Goal: Task Accomplishment & Management: Manage account settings

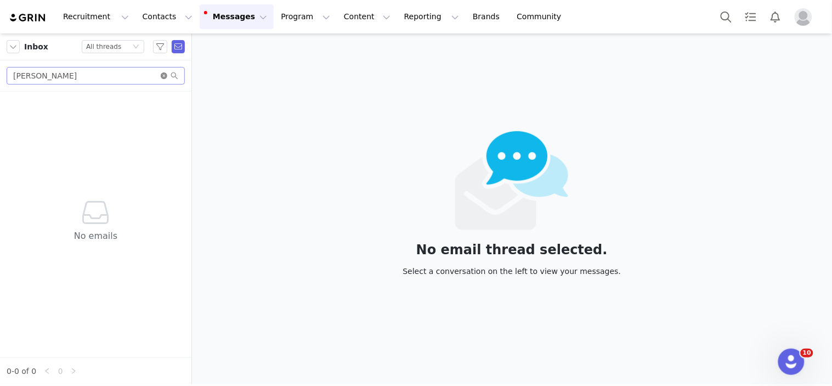
click at [166, 77] on icon "icon: close-circle" at bounding box center [164, 75] width 7 height 7
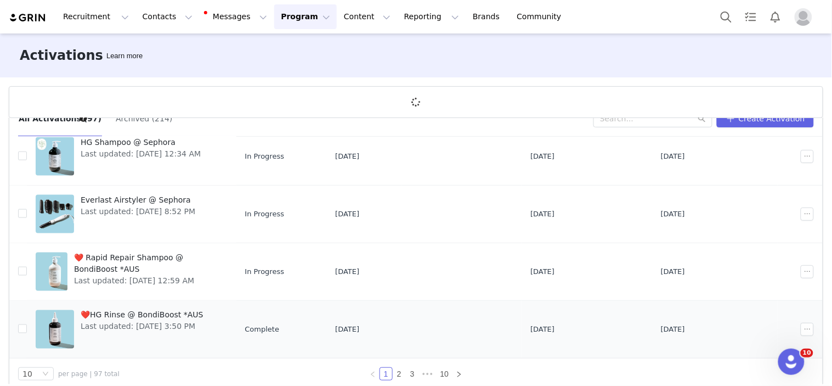
scroll to position [40, 0]
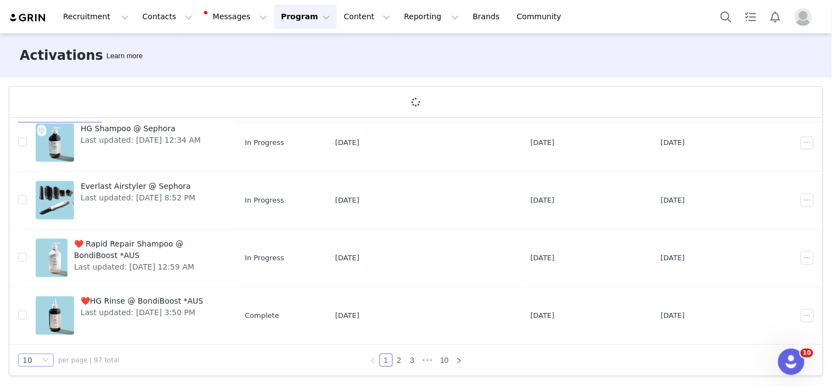
click at [29, 365] on div "10" at bounding box center [27, 360] width 10 height 12
click at [33, 344] on li "50" at bounding box center [36, 340] width 36 height 18
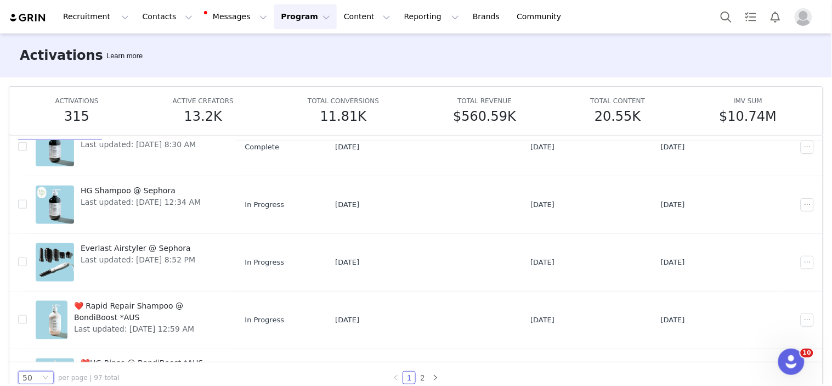
scroll to position [0, 0]
